Goal: Transaction & Acquisition: Register for event/course

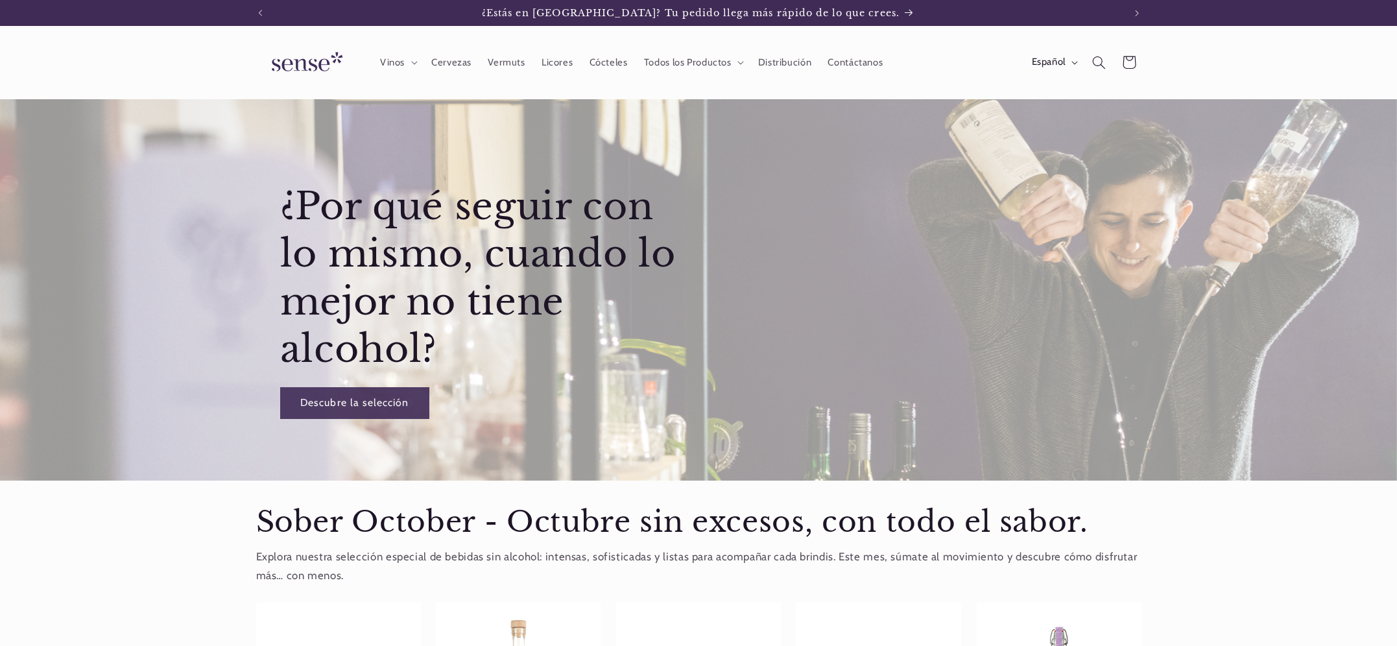
scroll to position [0, 864]
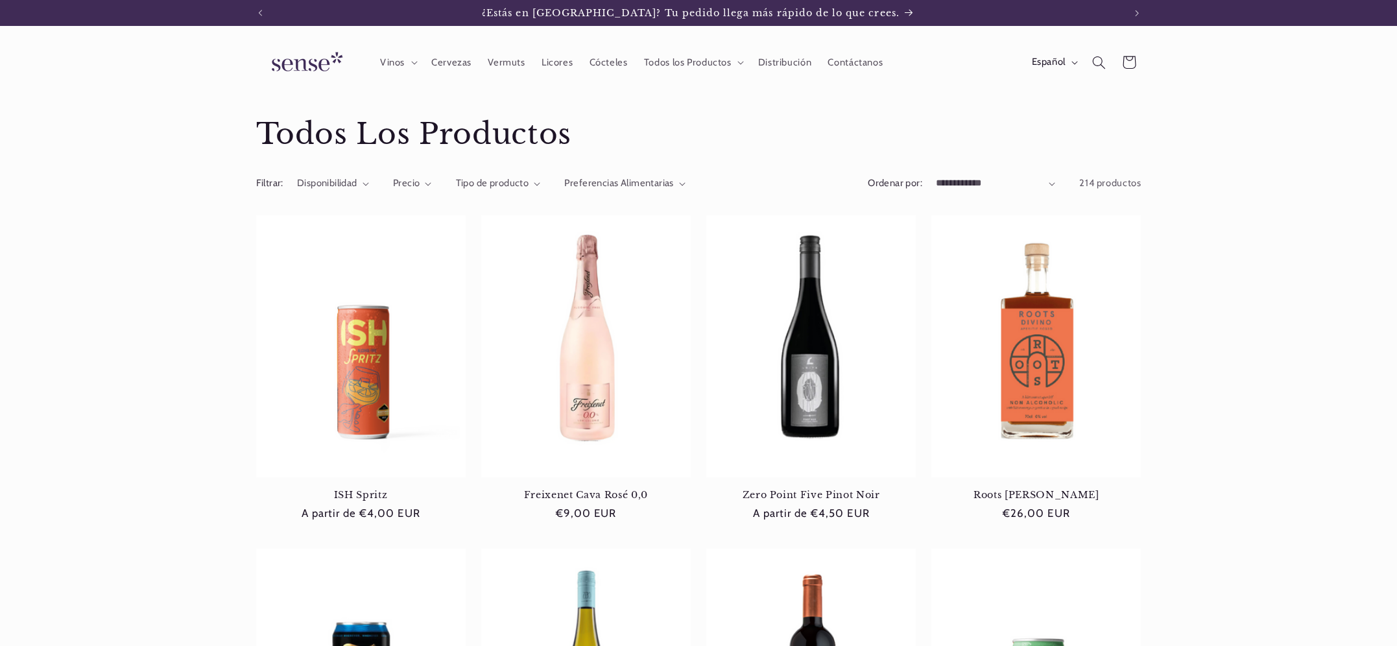
scroll to position [0, 864]
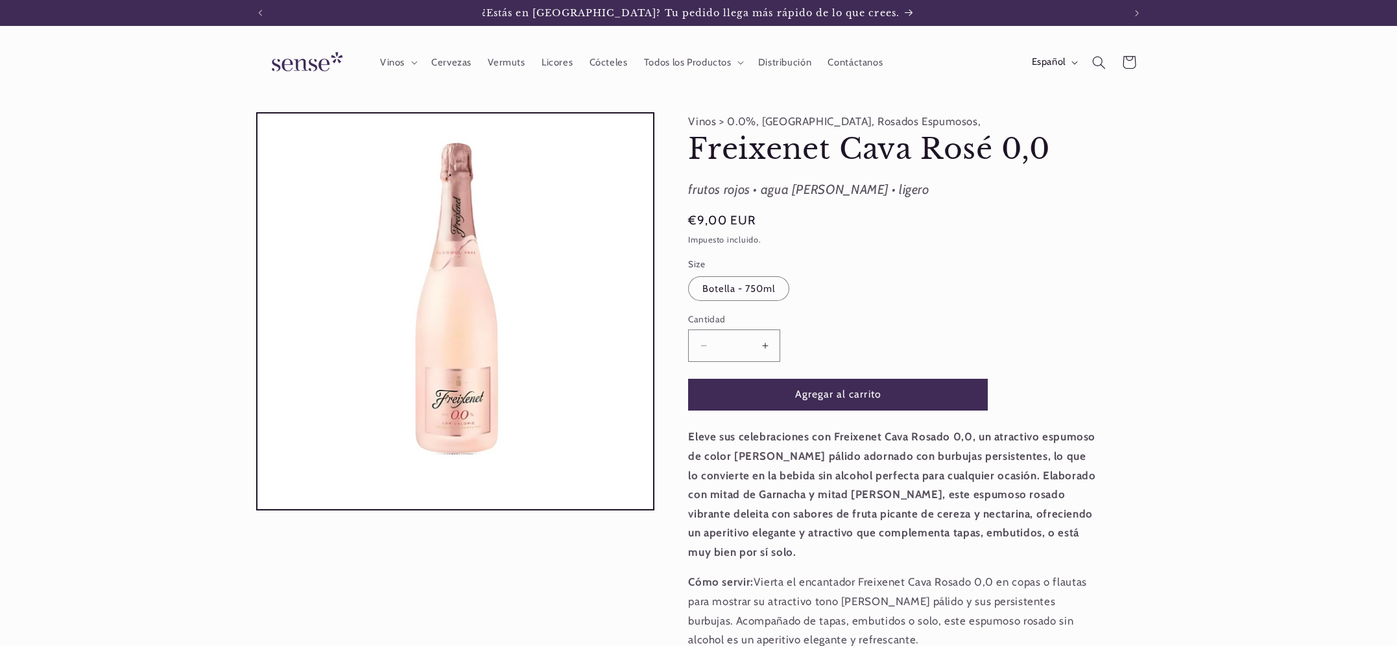
scroll to position [0, 864]
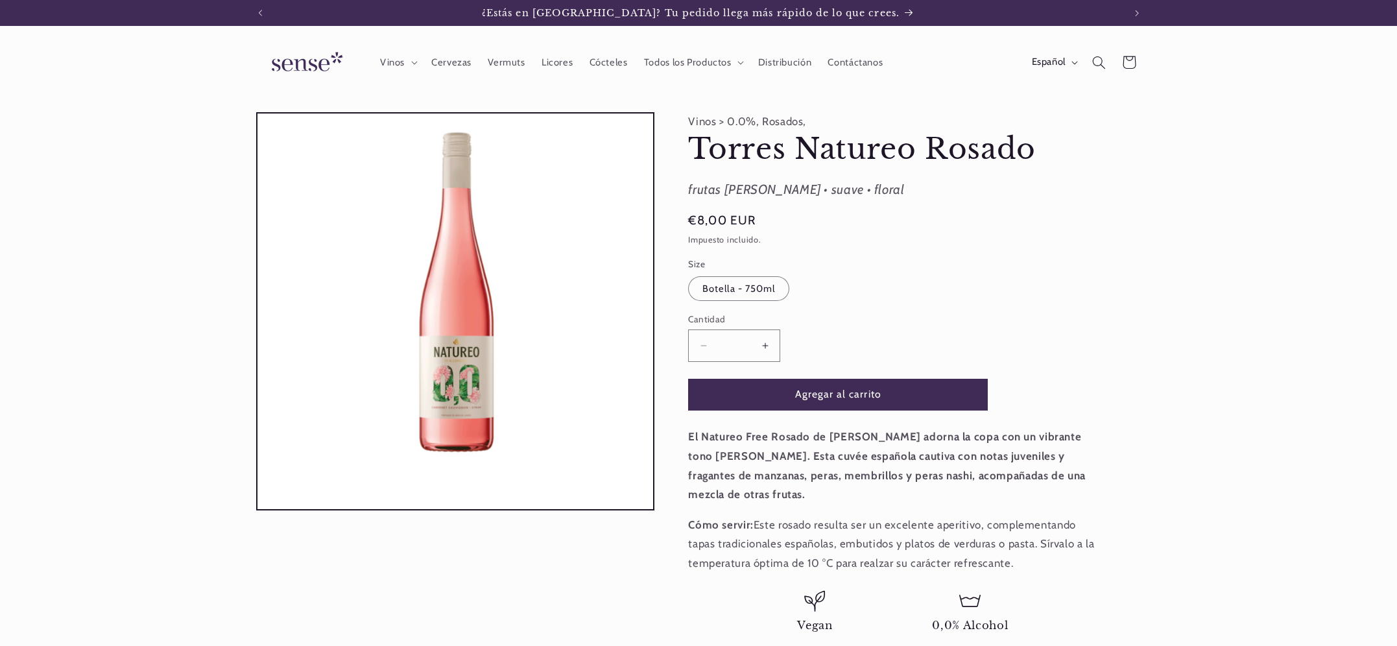
scroll to position [0, 864]
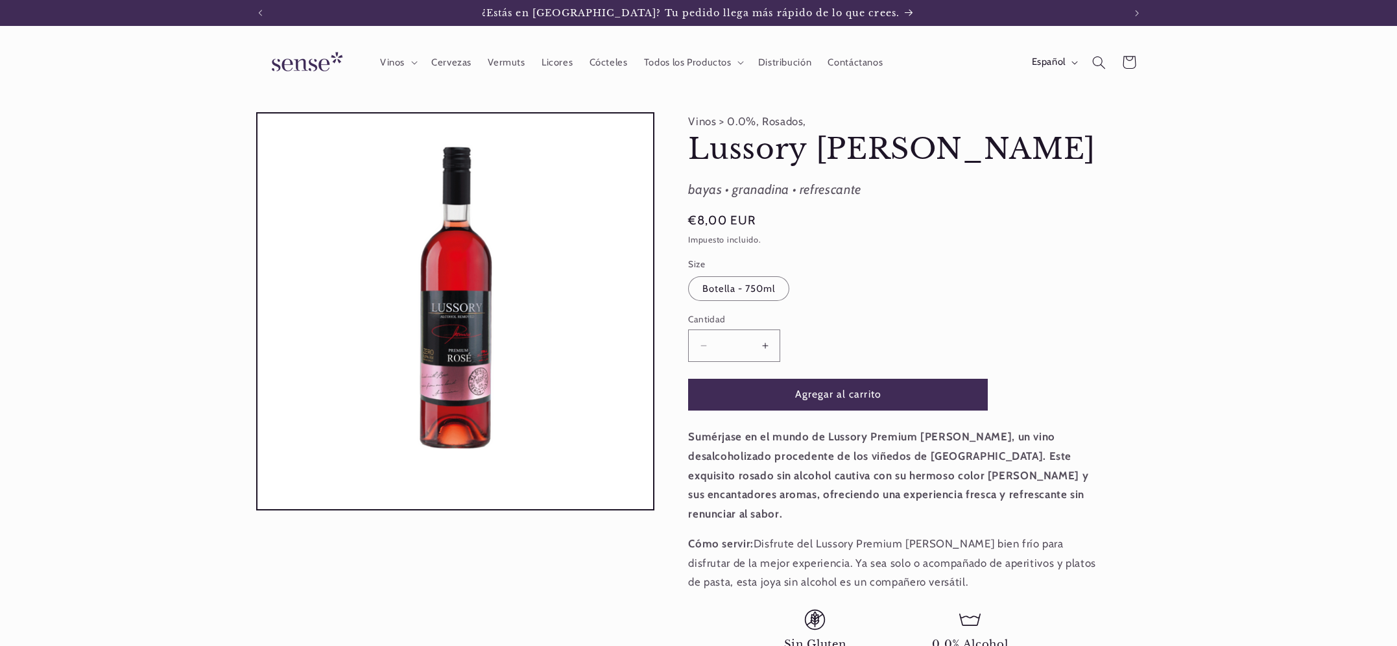
scroll to position [0, 864]
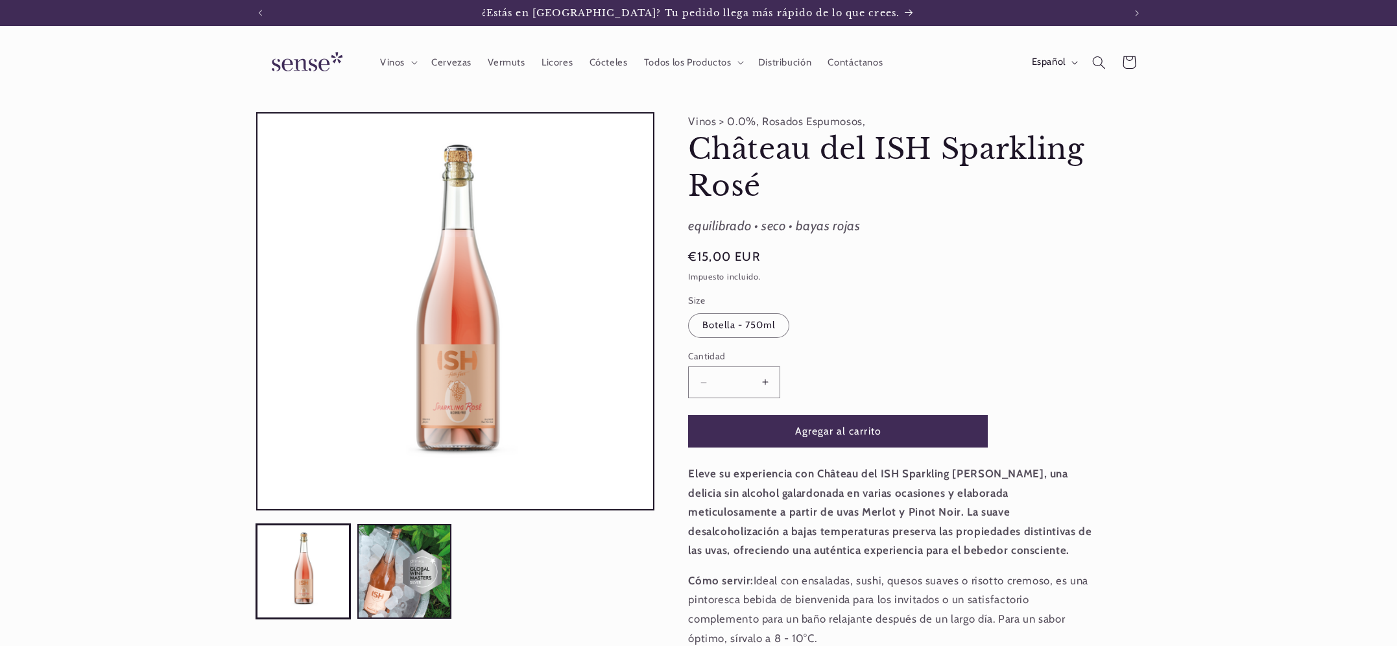
scroll to position [0, 864]
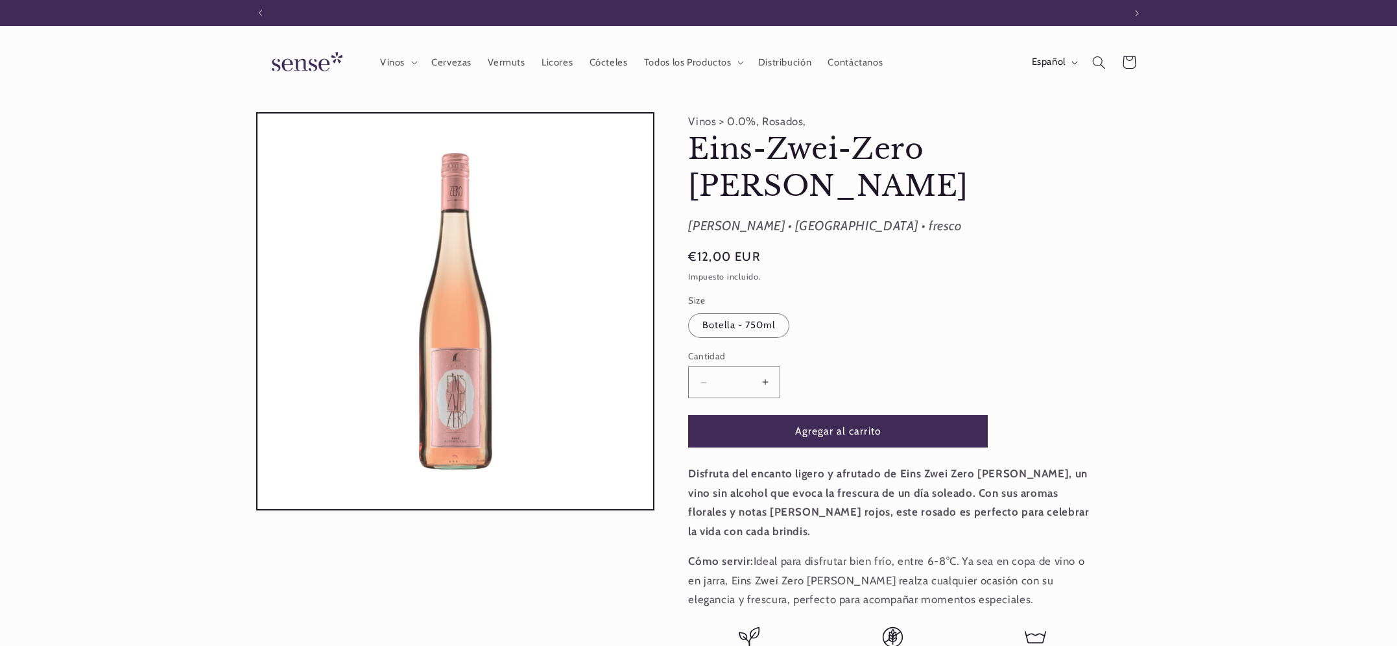
scroll to position [0, 864]
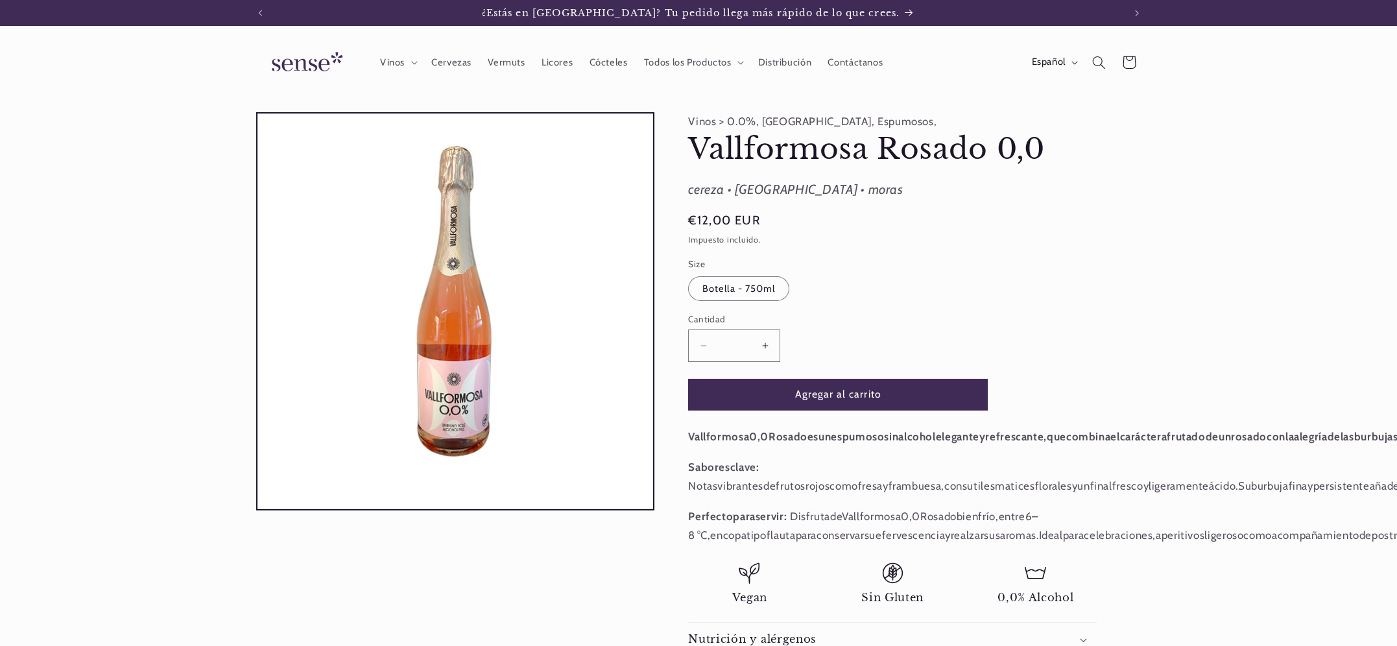
scroll to position [0, 864]
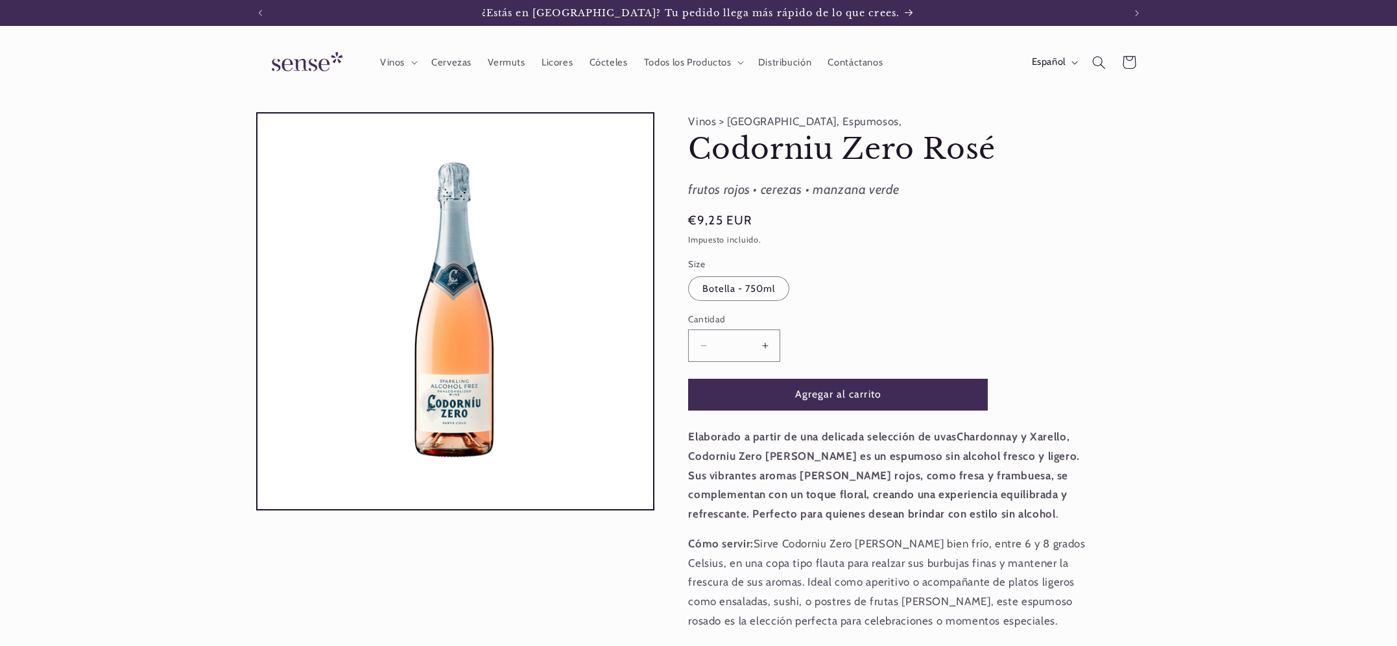
scroll to position [0, 864]
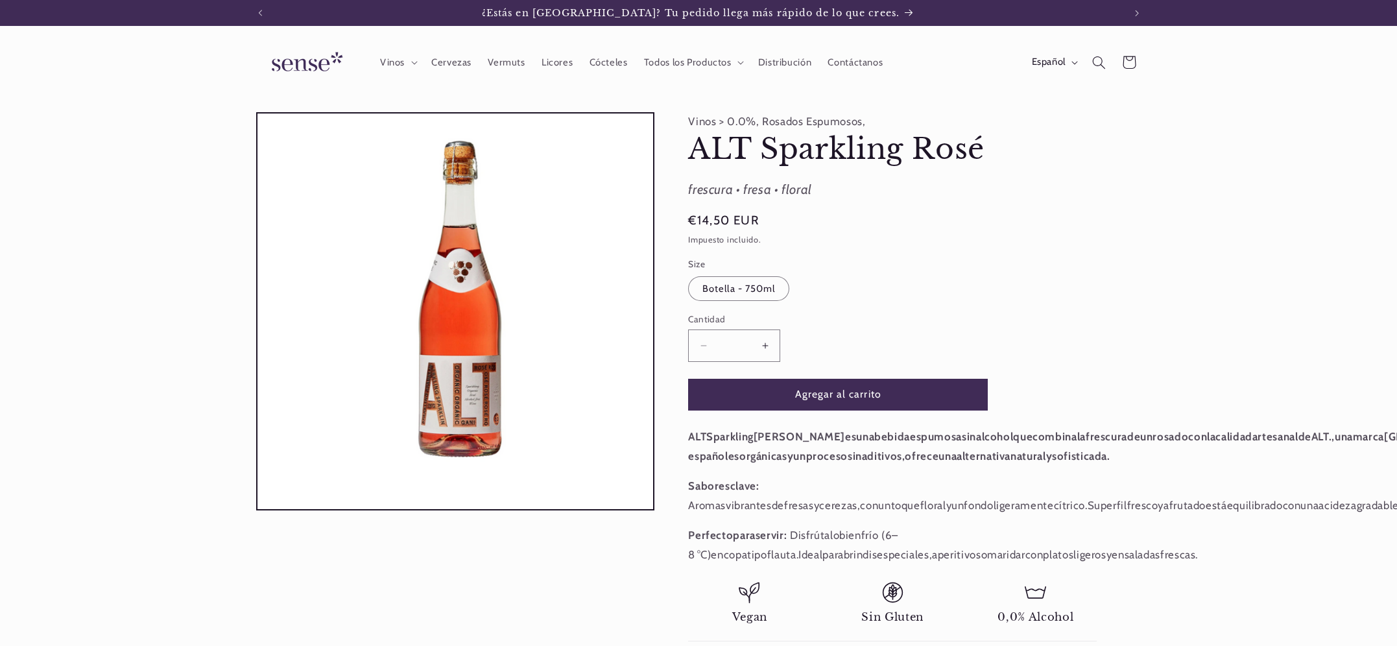
scroll to position [0, 864]
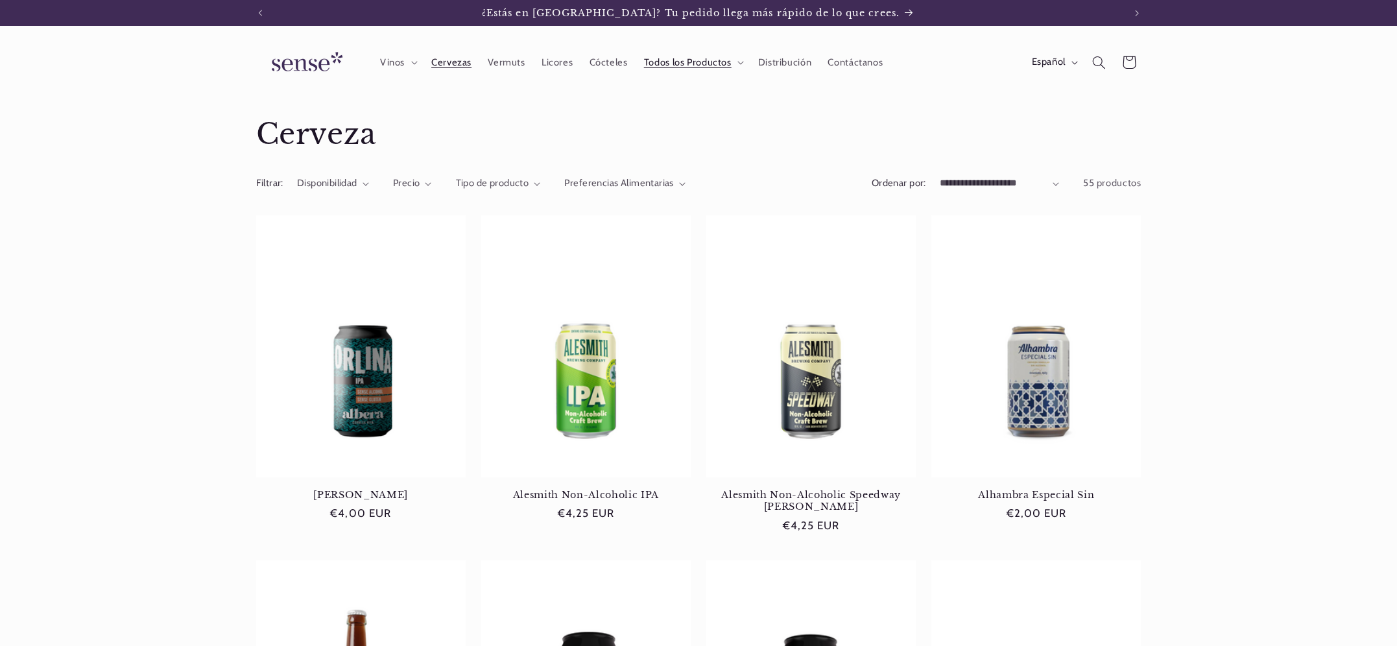
scroll to position [0, 864]
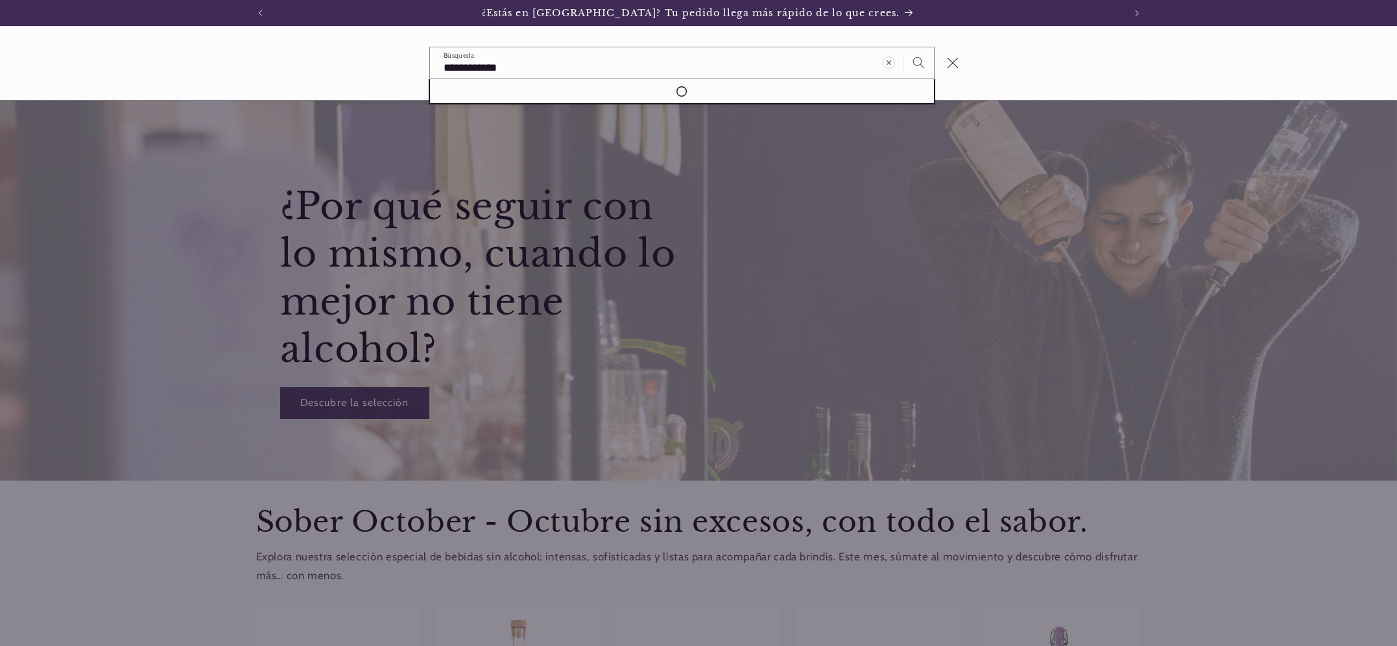
type input "**********"
click at [904, 47] on button "Búsqueda" at bounding box center [919, 62] width 30 height 30
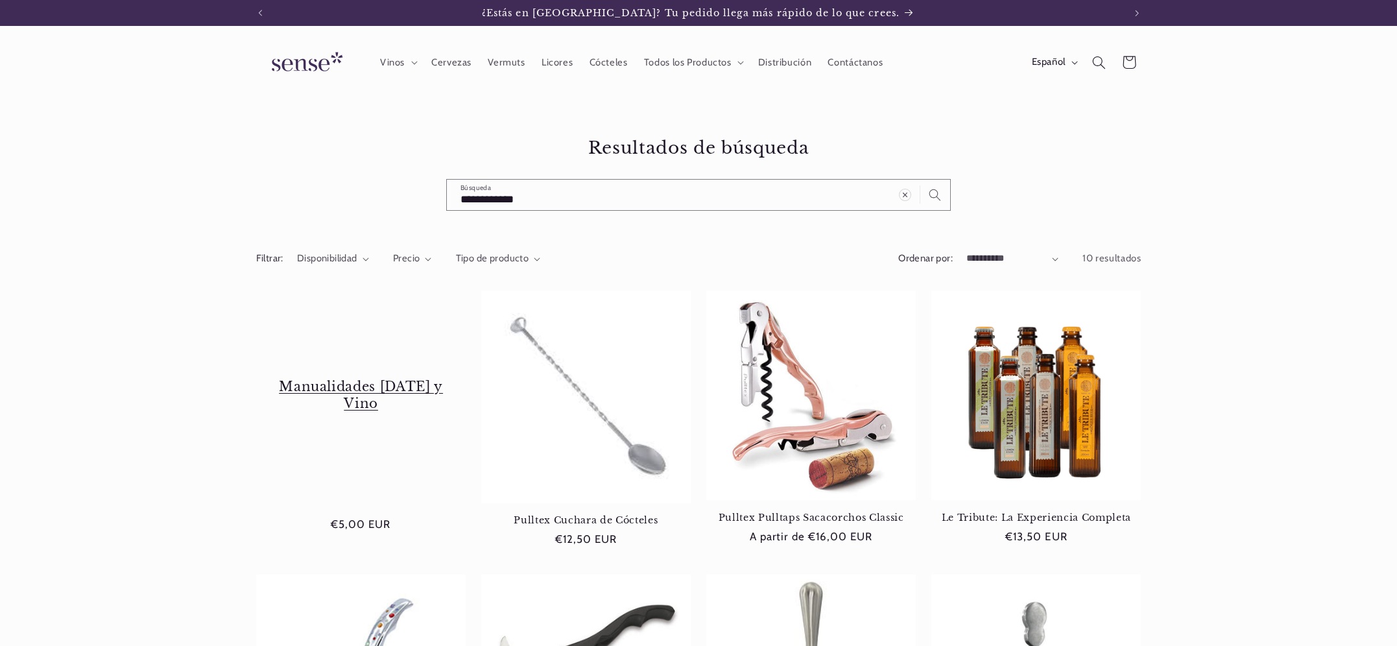
click at [398, 380] on link "Manualidades Halloween y Vino" at bounding box center [361, 395] width 182 height 33
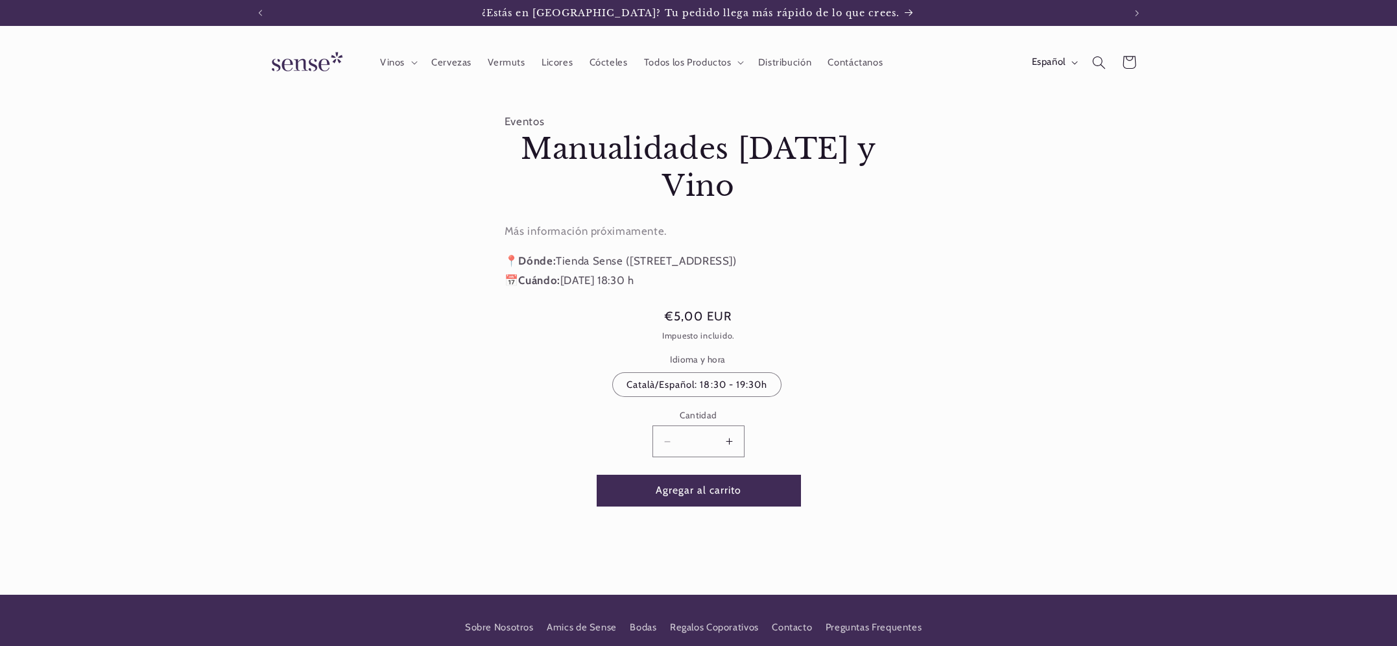
drag, startPoint x: 0, startPoint y: 0, endPoint x: 777, endPoint y: 313, distance: 837.5
click at [777, 315] on product-info "Eventos Manualidades Halloween y Vino Manualidades Halloween y Vino Más informa…" at bounding box center [699, 321] width 388 height 418
copy product-info "Manualidades Halloween y Vino Manualidades Halloween y Vino Más información pró…"
click at [1102, 58] on icon "Búsqueda" at bounding box center [1098, 62] width 14 height 14
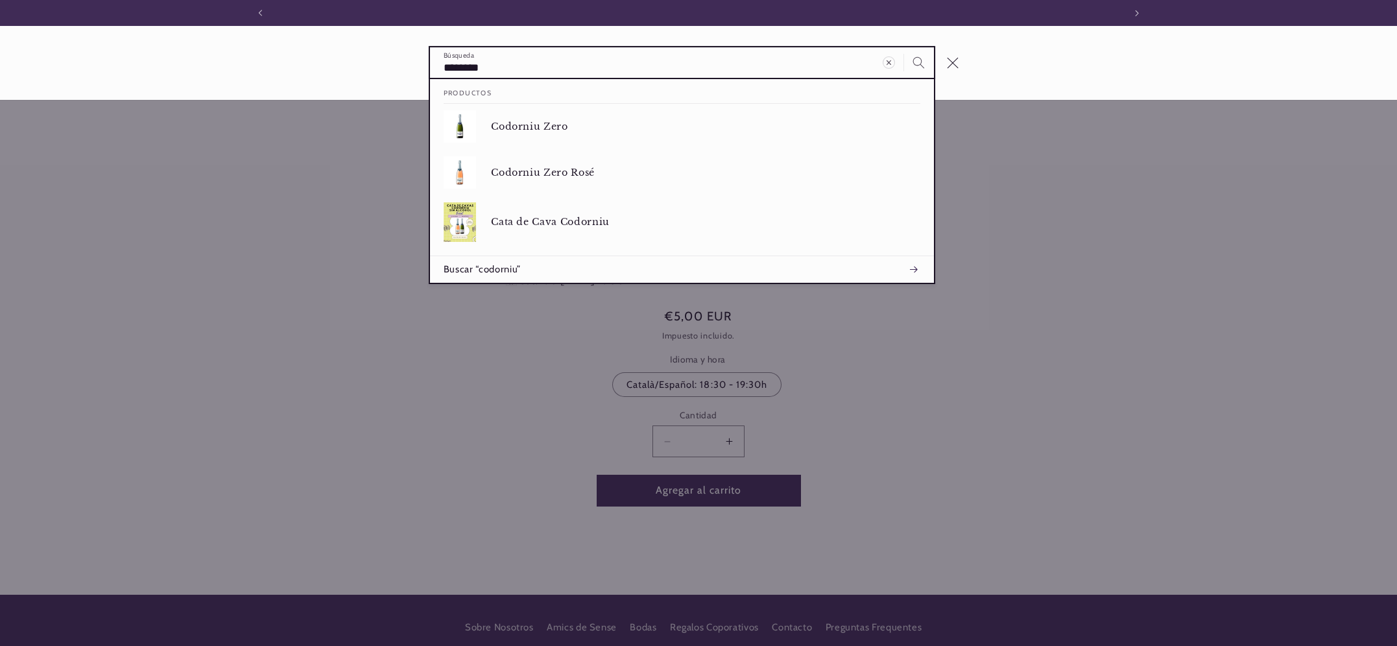
scroll to position [0, 864]
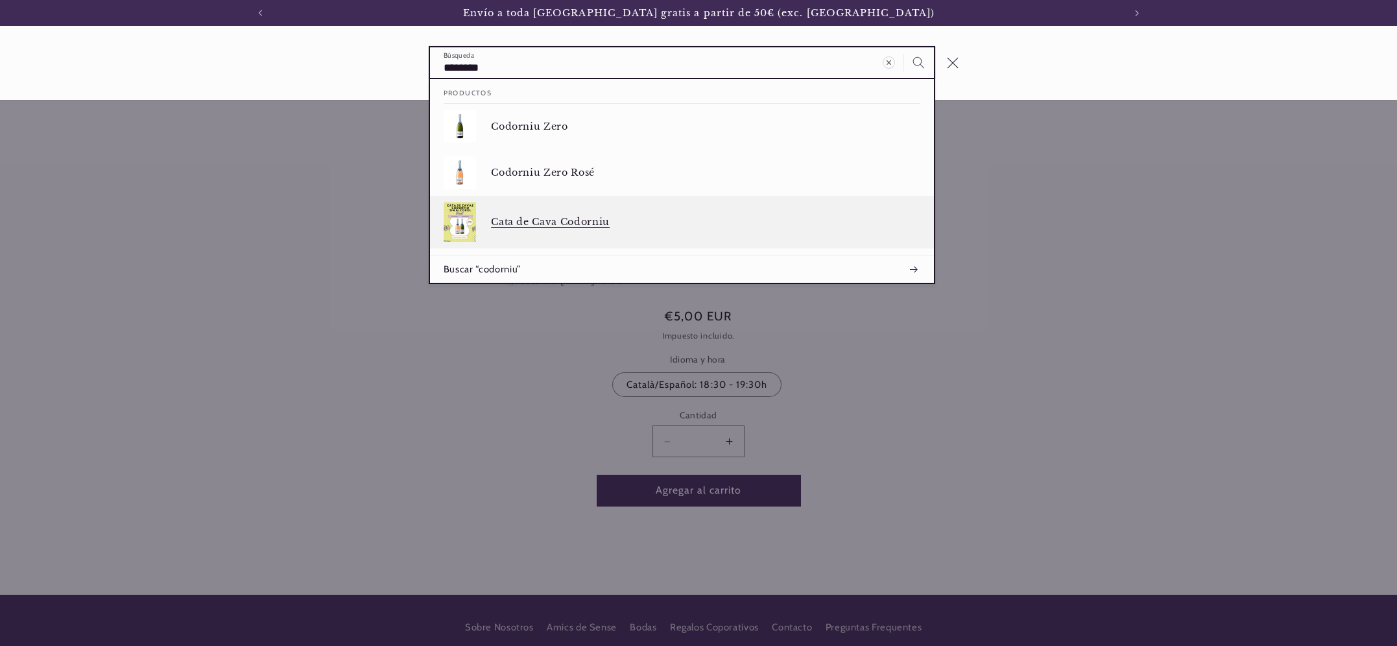
type input "********"
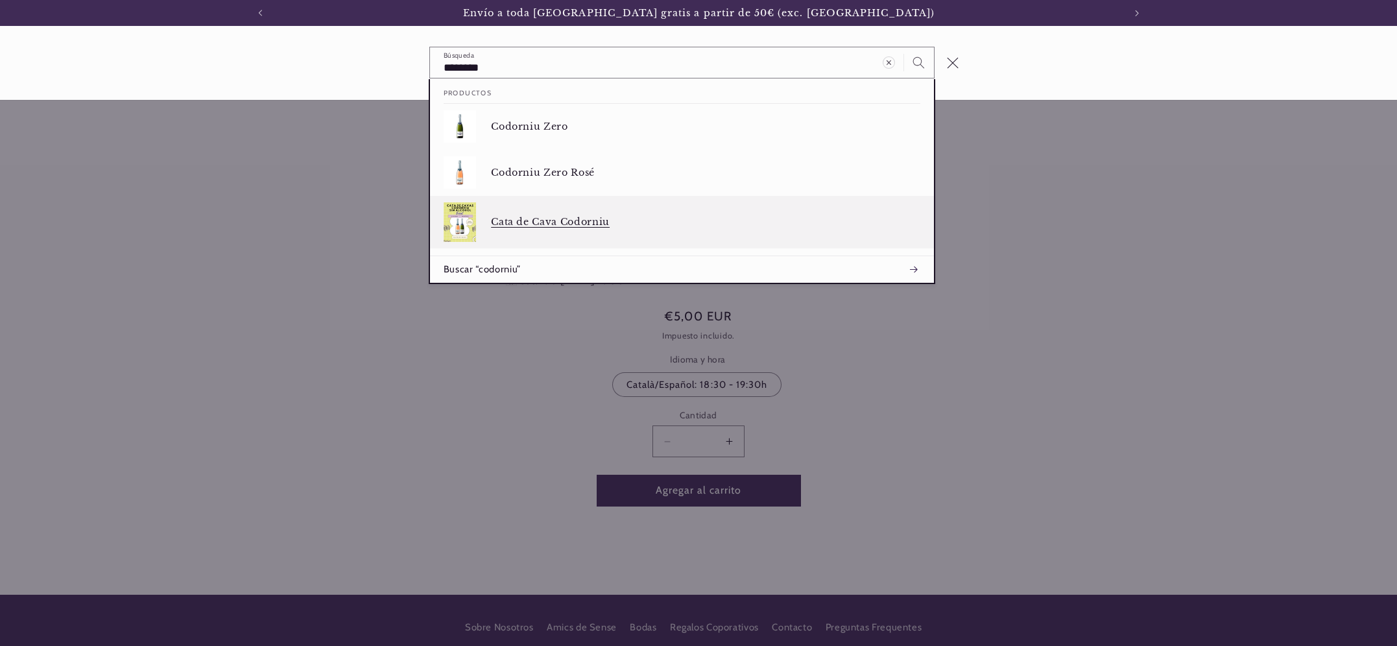
click at [588, 219] on p "Cata de Cava Codorniu" at bounding box center [705, 222] width 429 height 12
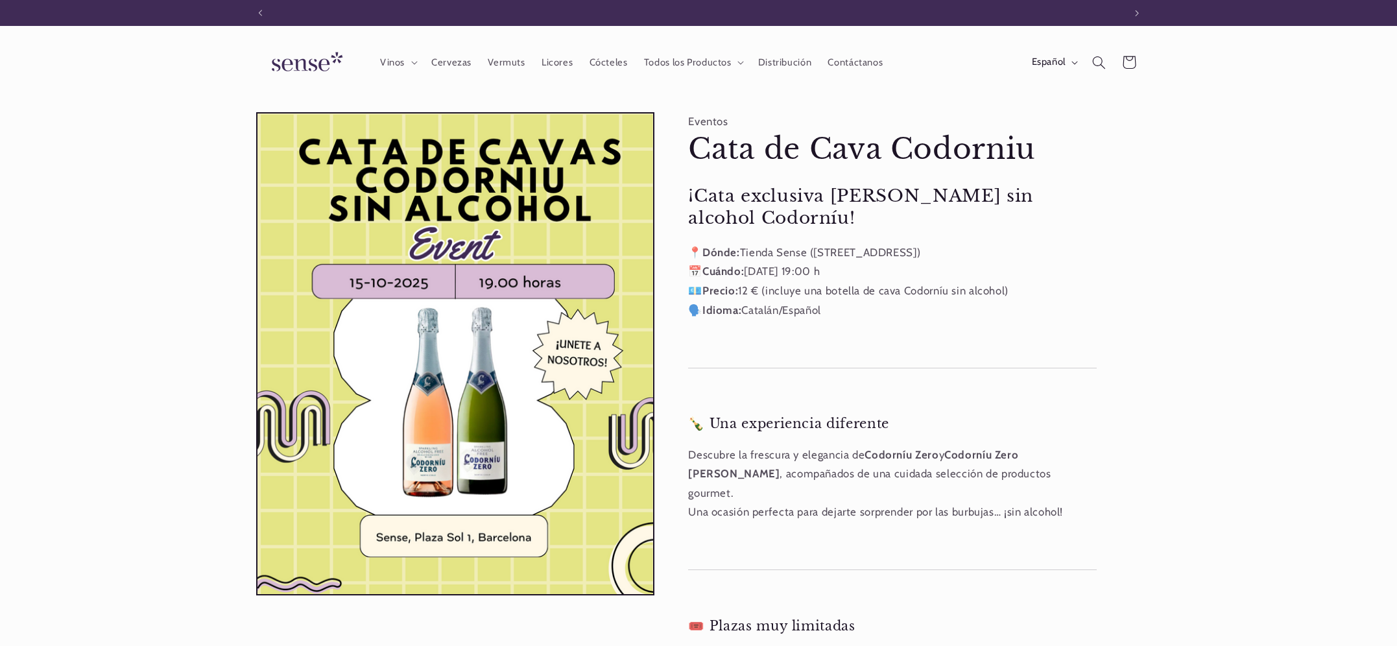
scroll to position [0, 864]
